Goal: Check status: Check status

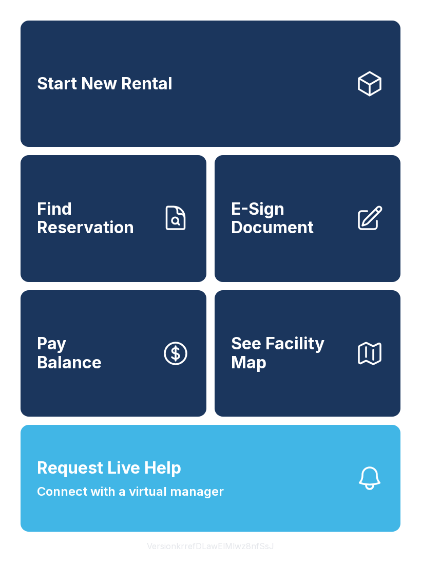
click at [90, 236] on span "Find Reservation" at bounding box center [95, 219] width 116 height 38
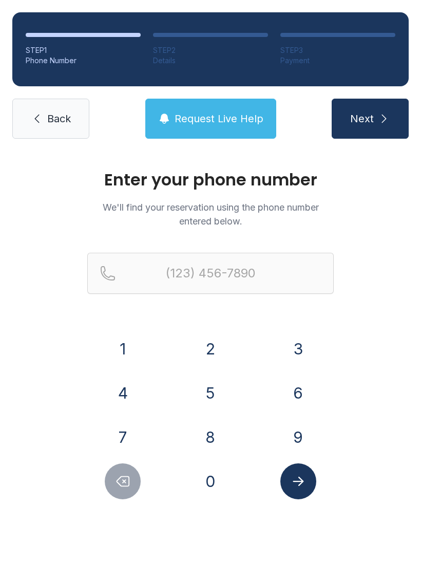
click at [208, 344] on button "2" at bounding box center [211, 349] width 36 height 36
click at [117, 359] on button "1" at bounding box center [123, 349] width 36 height 36
click at [299, 443] on button "9" at bounding box center [299, 437] width 36 height 36
click at [209, 346] on button "2" at bounding box center [211, 349] width 36 height 36
click at [206, 488] on button "0" at bounding box center [211, 482] width 36 height 36
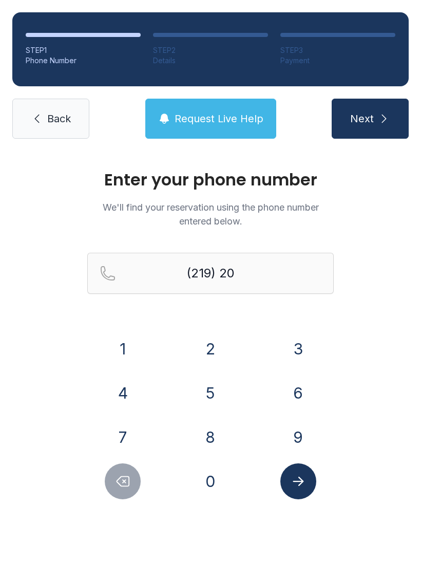
click at [292, 341] on button "3" at bounding box center [299, 349] width 36 height 36
click at [212, 475] on button "0" at bounding box center [211, 482] width 36 height 36
click at [296, 345] on button "3" at bounding box center [299, 349] width 36 height 36
click at [298, 426] on button "9" at bounding box center [299, 437] width 36 height 36
click at [213, 438] on button "8" at bounding box center [211, 437] width 36 height 36
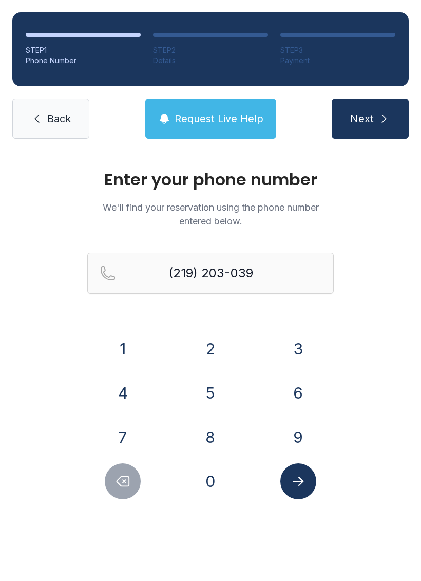
type input "[PHONE_NUMBER]"
click at [296, 487] on icon "Submit lookup form" at bounding box center [298, 481] width 15 height 15
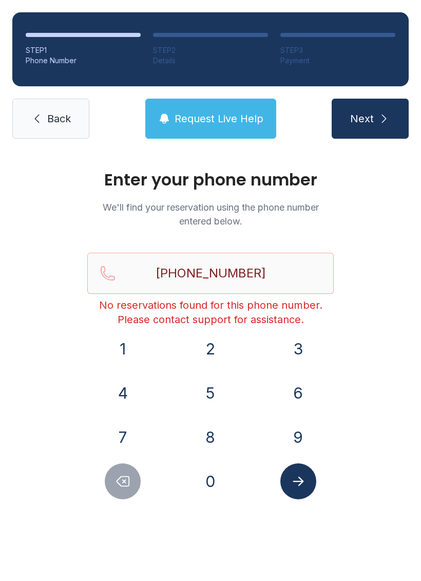
click at [40, 112] on link "Back" at bounding box center [50, 119] width 77 height 40
